Goal: Task Accomplishment & Management: Manage account settings

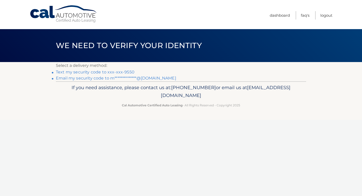
click at [100, 72] on link "Text my security code to xxx-xxx-9550" at bounding box center [95, 71] width 79 height 5
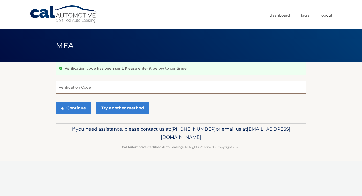
click at [95, 87] on input "Verification Code" at bounding box center [181, 87] width 250 height 13
type input "775860"
click at [84, 108] on button "Continue" at bounding box center [73, 108] width 35 height 13
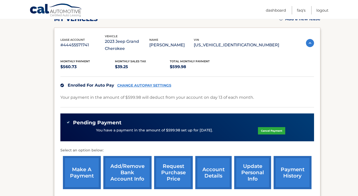
scroll to position [77, 0]
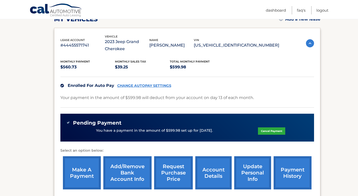
click at [309, 44] on img at bounding box center [310, 43] width 8 height 8
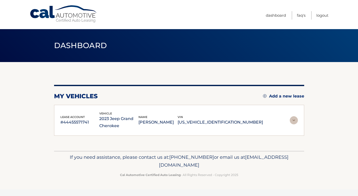
scroll to position [0, 0]
click at [296, 121] on img at bounding box center [296, 120] width 8 height 8
